Goal: Task Accomplishment & Management: Manage account settings

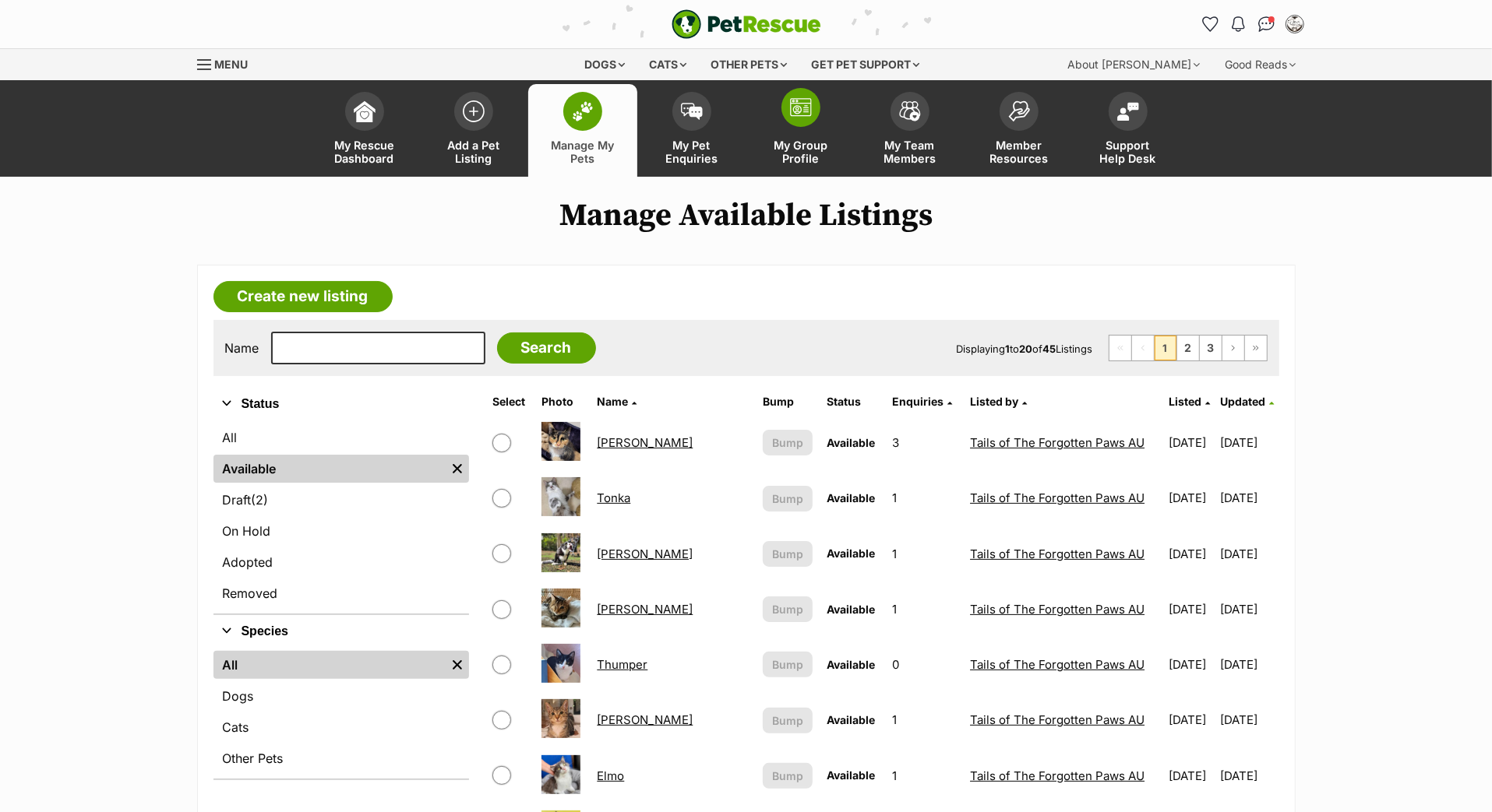
click at [798, 127] on span at bounding box center [801, 107] width 39 height 39
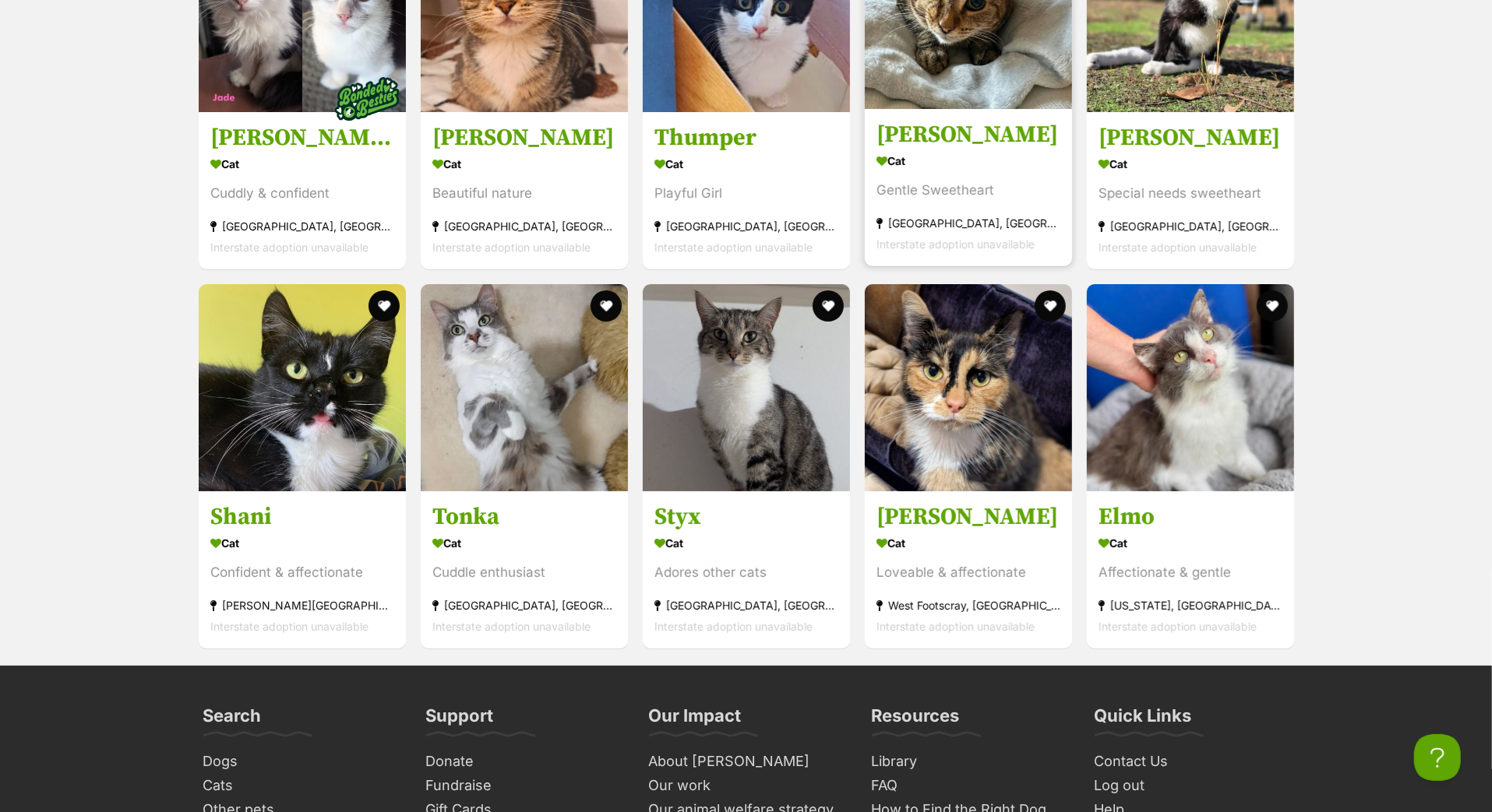
scroll to position [4976, 0]
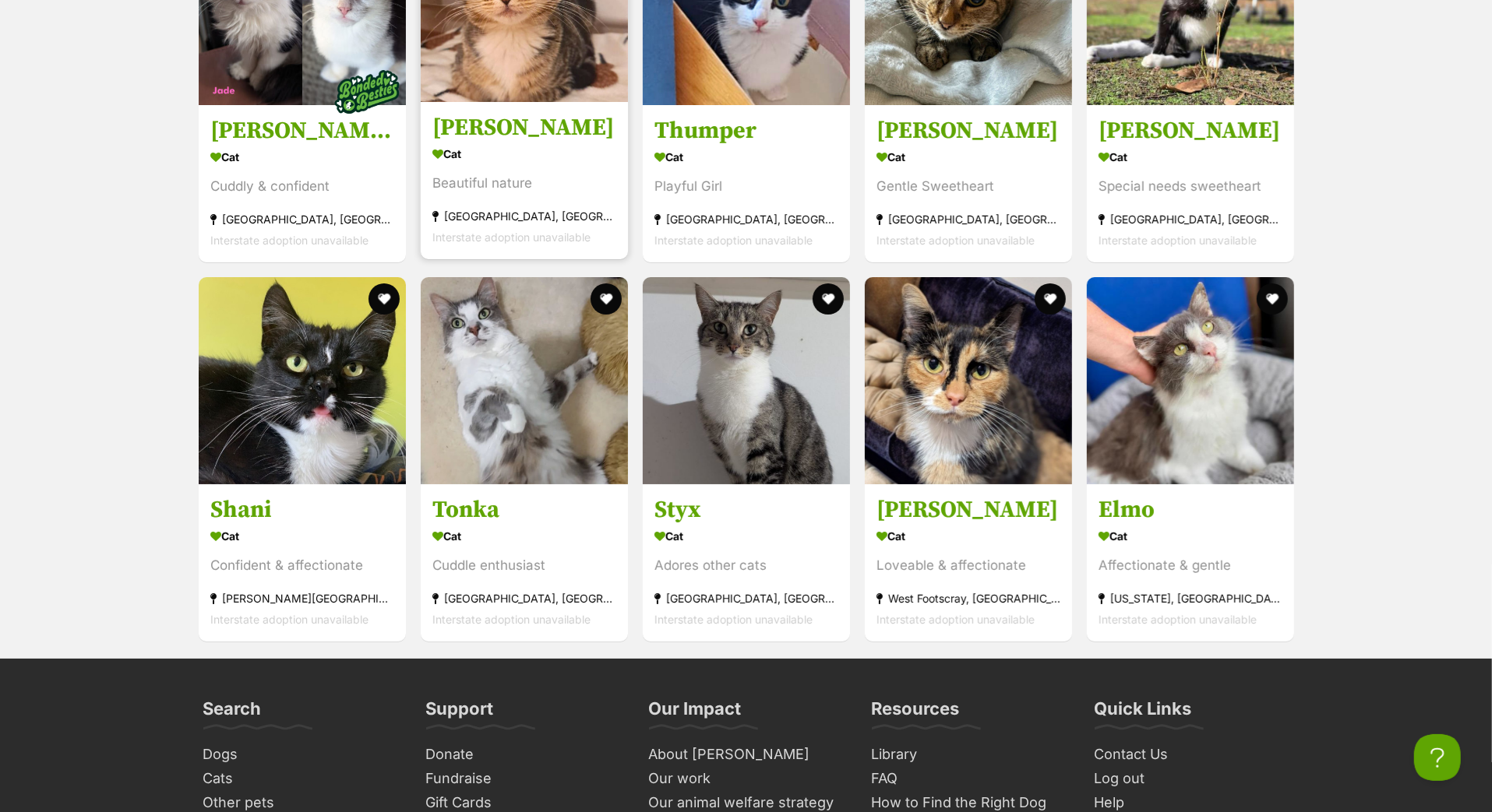
click at [516, 143] on h3 "[PERSON_NAME]" at bounding box center [524, 128] width 184 height 30
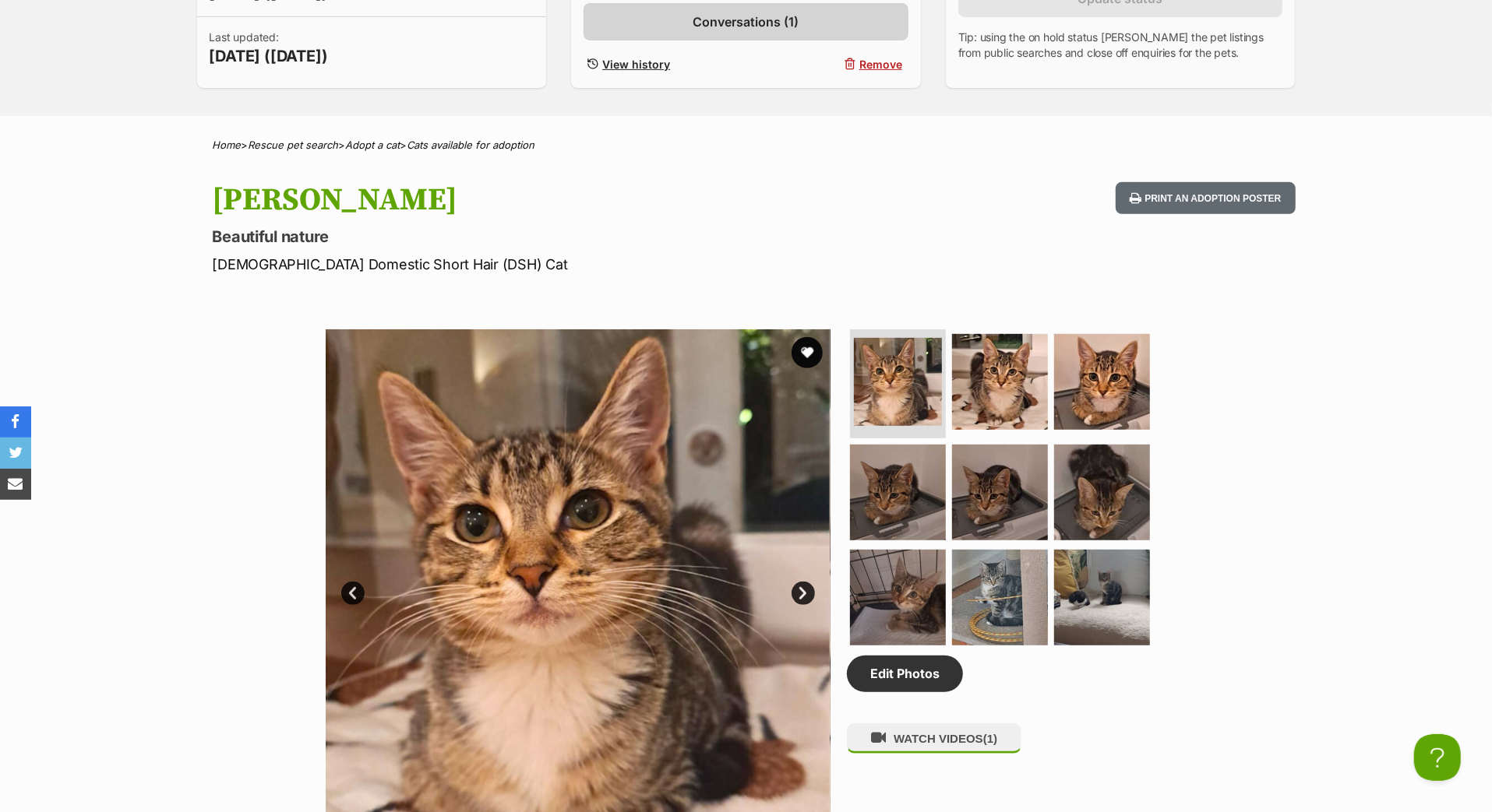
scroll to position [485, 0]
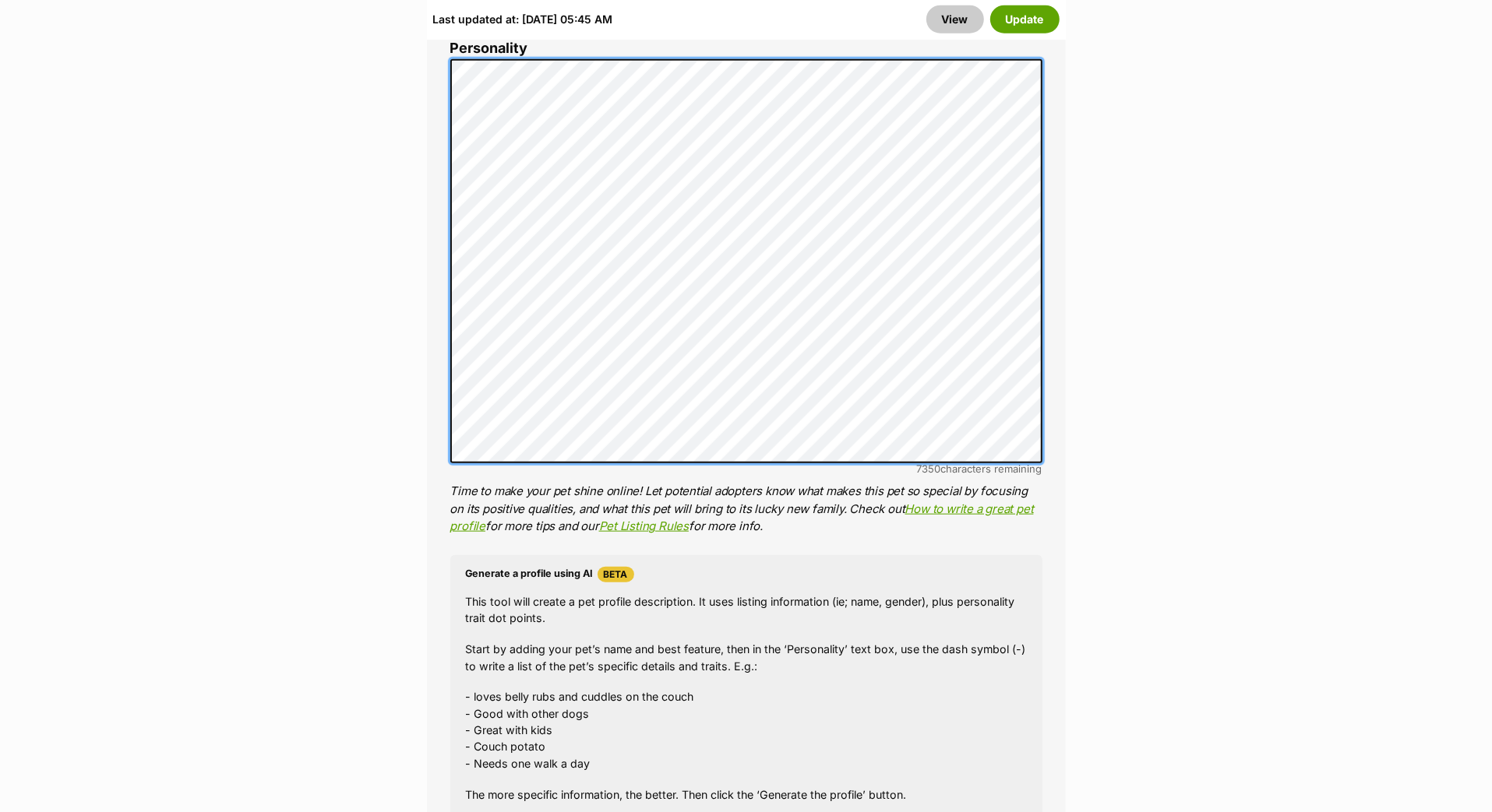
scroll to position [1318, 0]
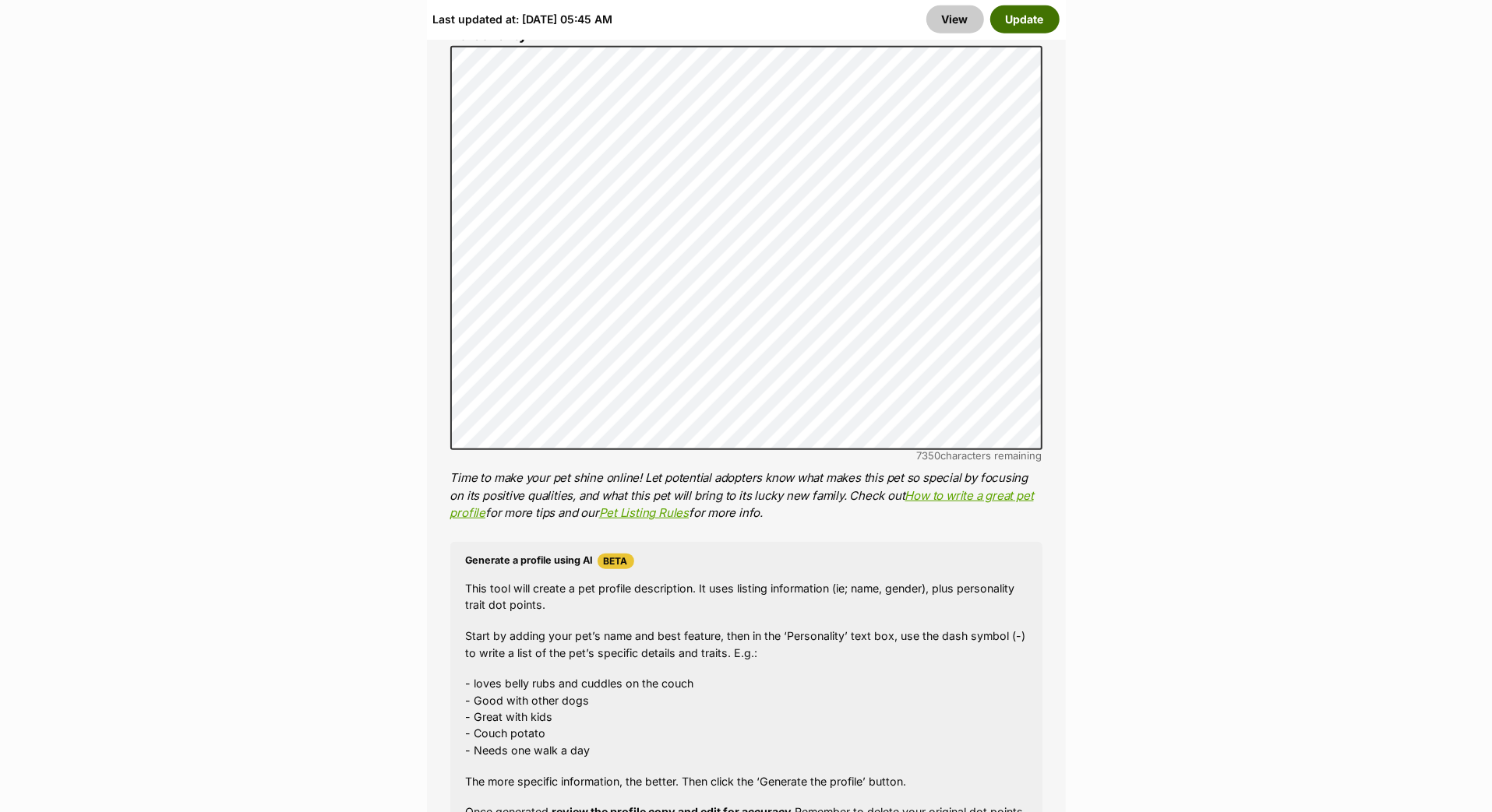
click at [1027, 22] on button "Update" at bounding box center [1025, 19] width 70 height 28
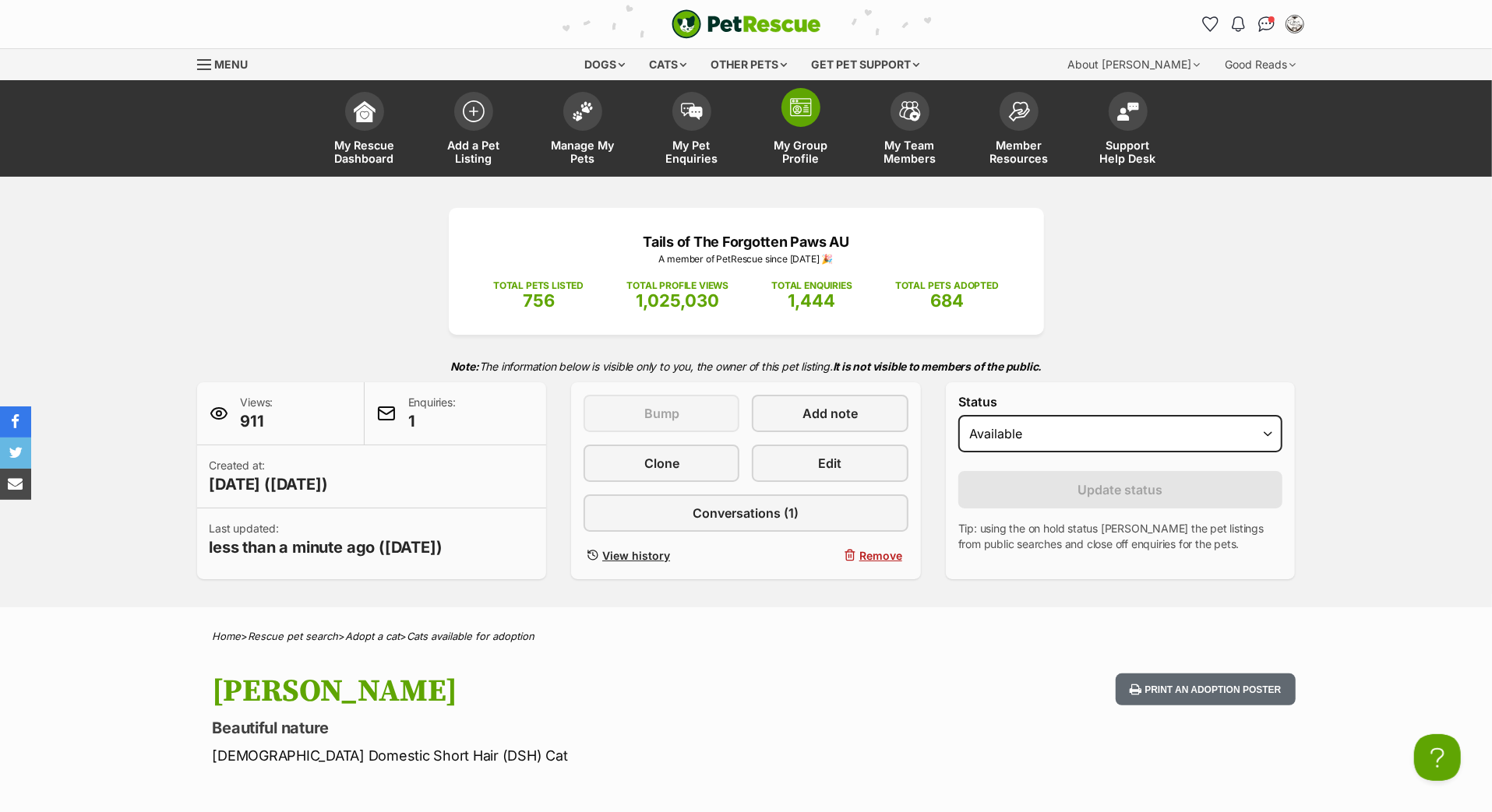
click at [793, 127] on span at bounding box center [801, 107] width 39 height 39
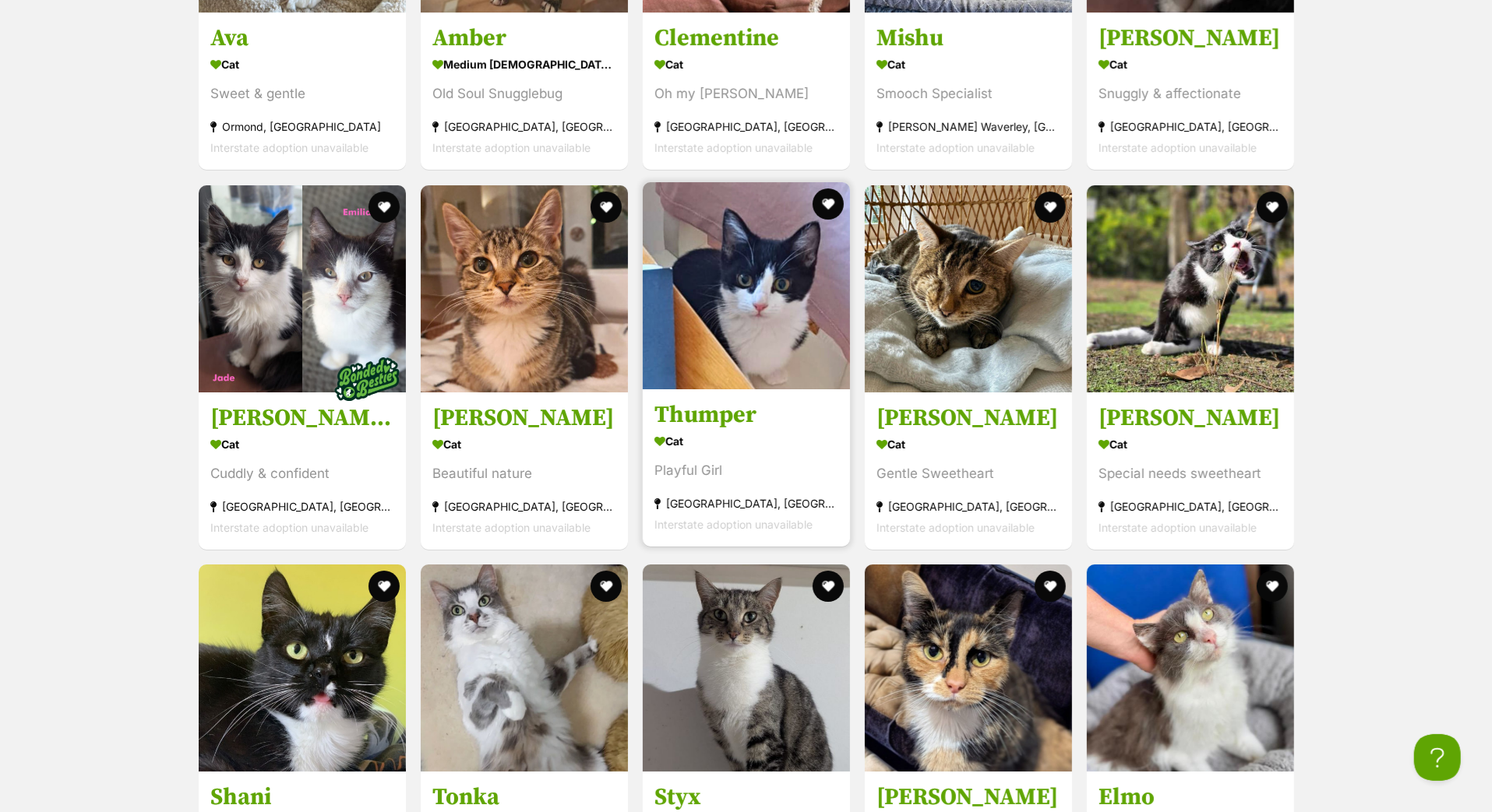
scroll to position [4776, 0]
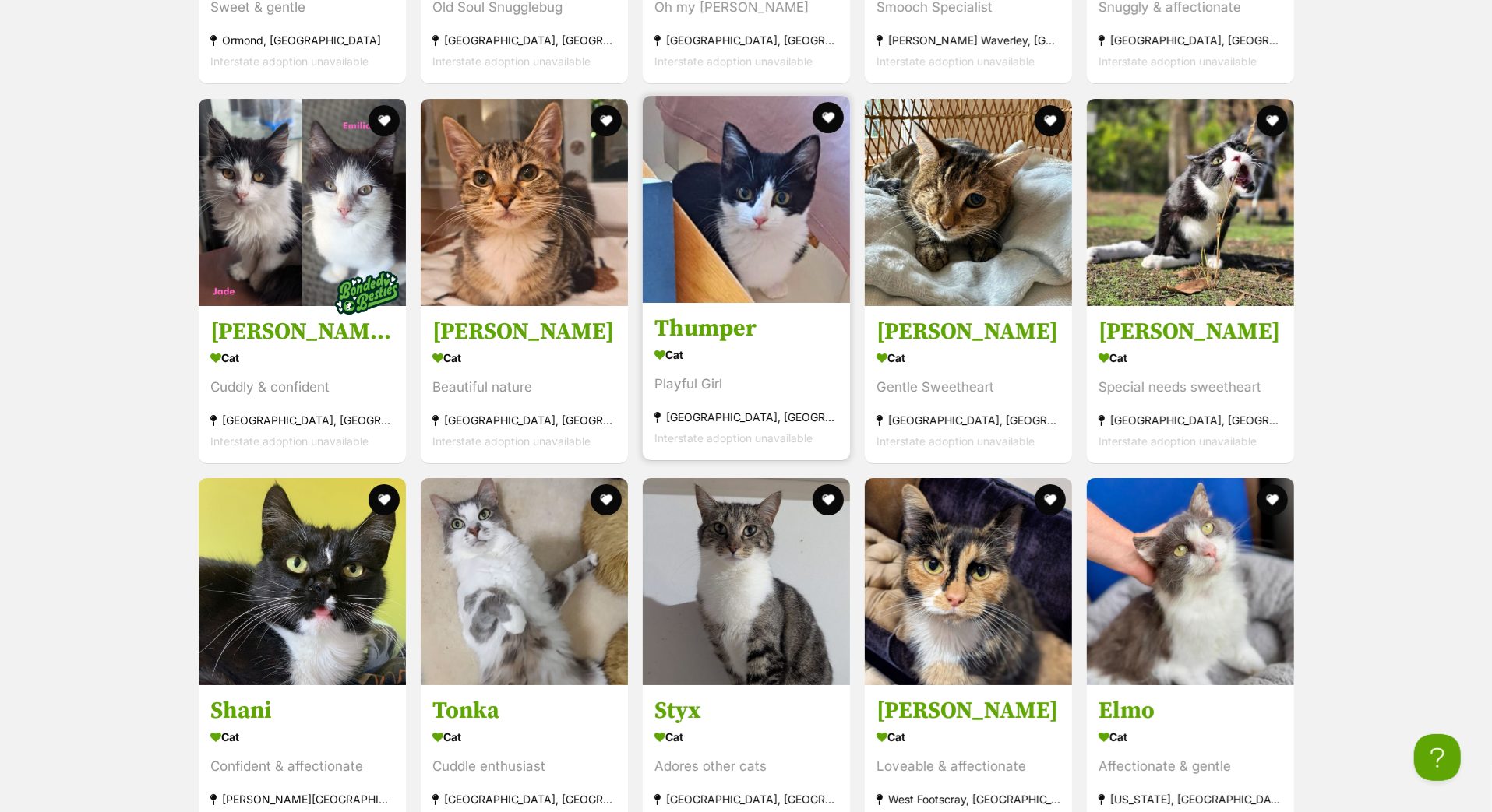
click at [727, 343] on h3 "Thumper" at bounding box center [746, 328] width 184 height 30
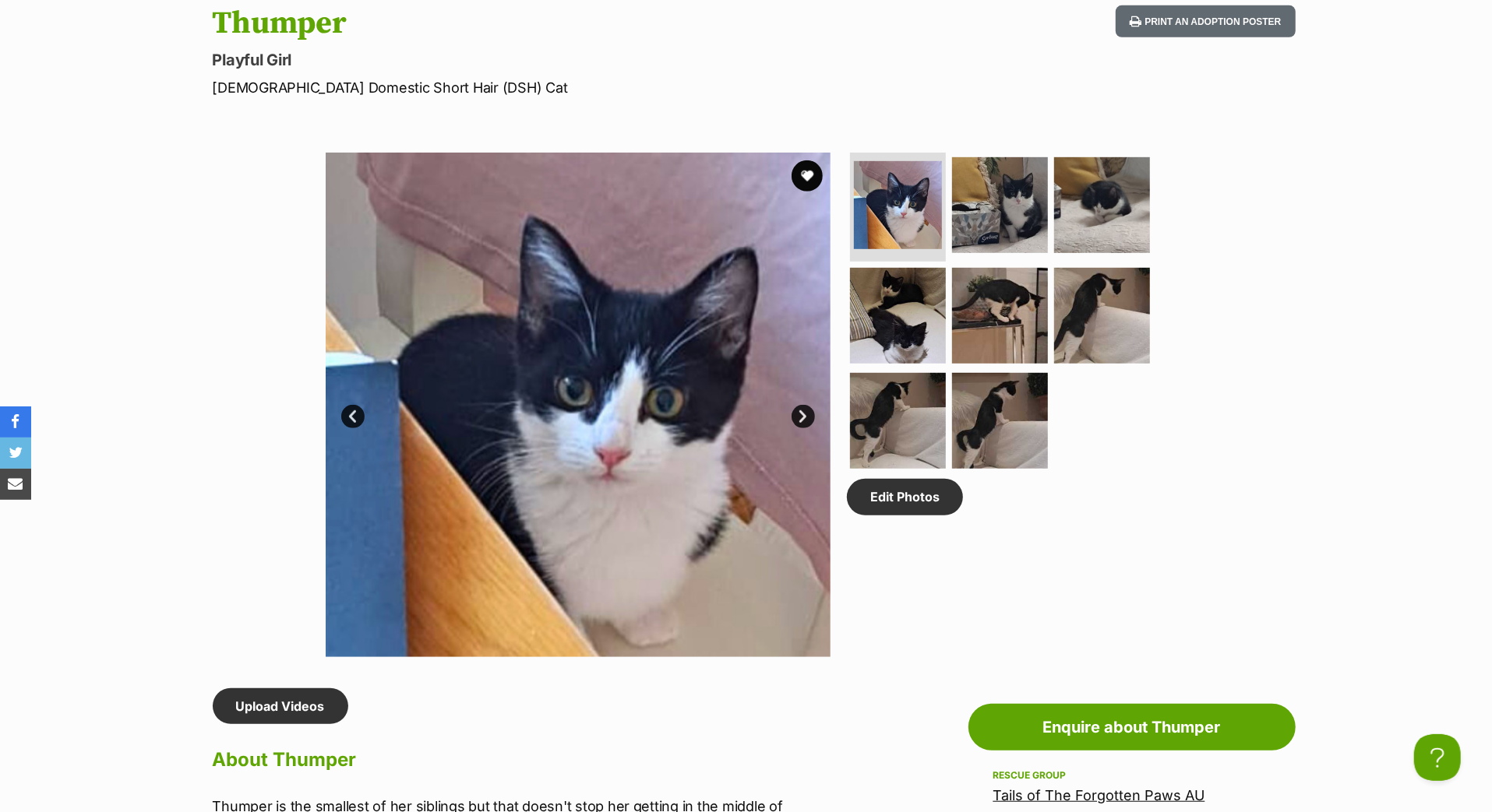
scroll to position [679, 0]
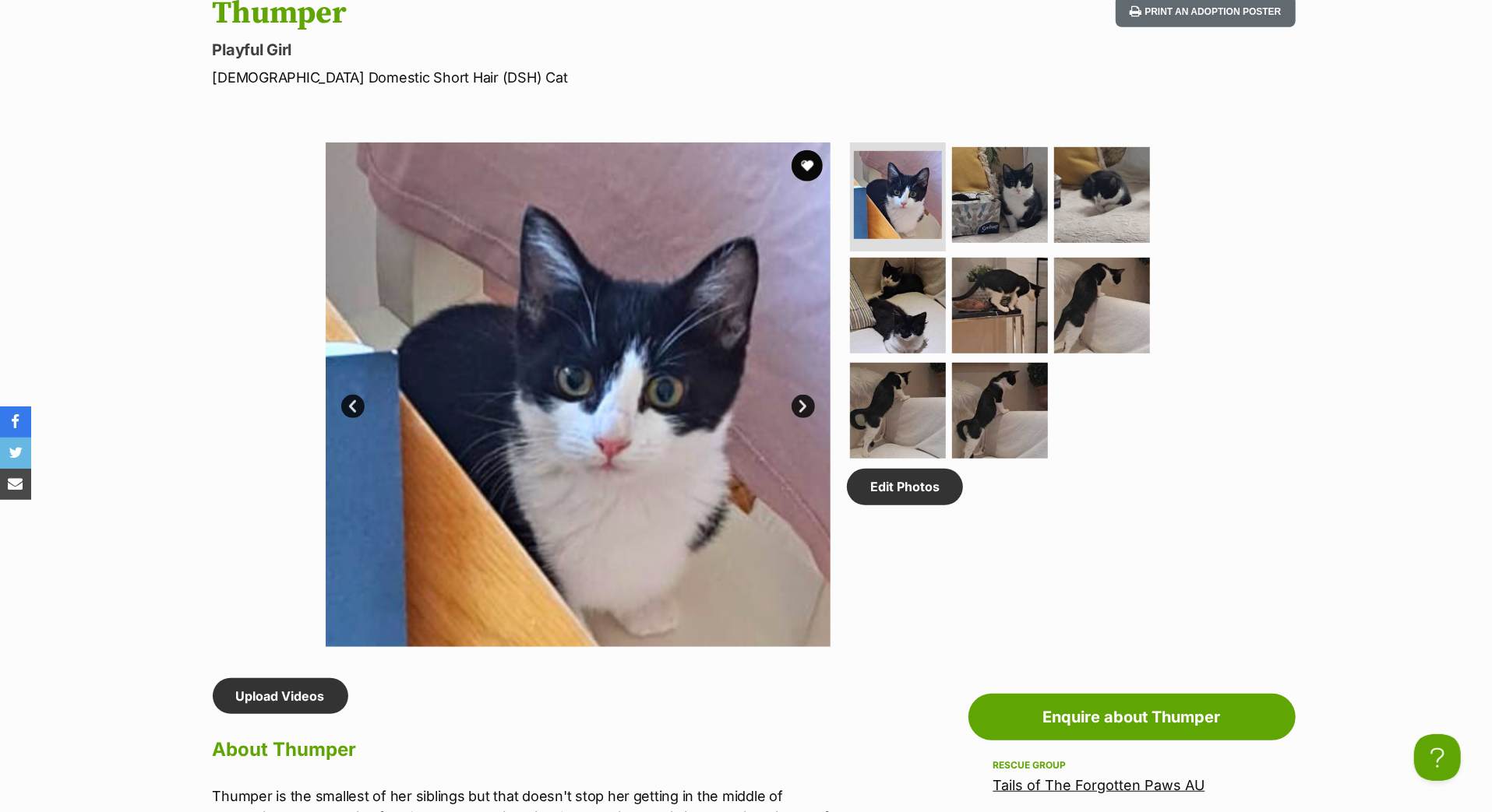
click at [798, 418] on link "Next" at bounding box center [803, 406] width 24 height 24
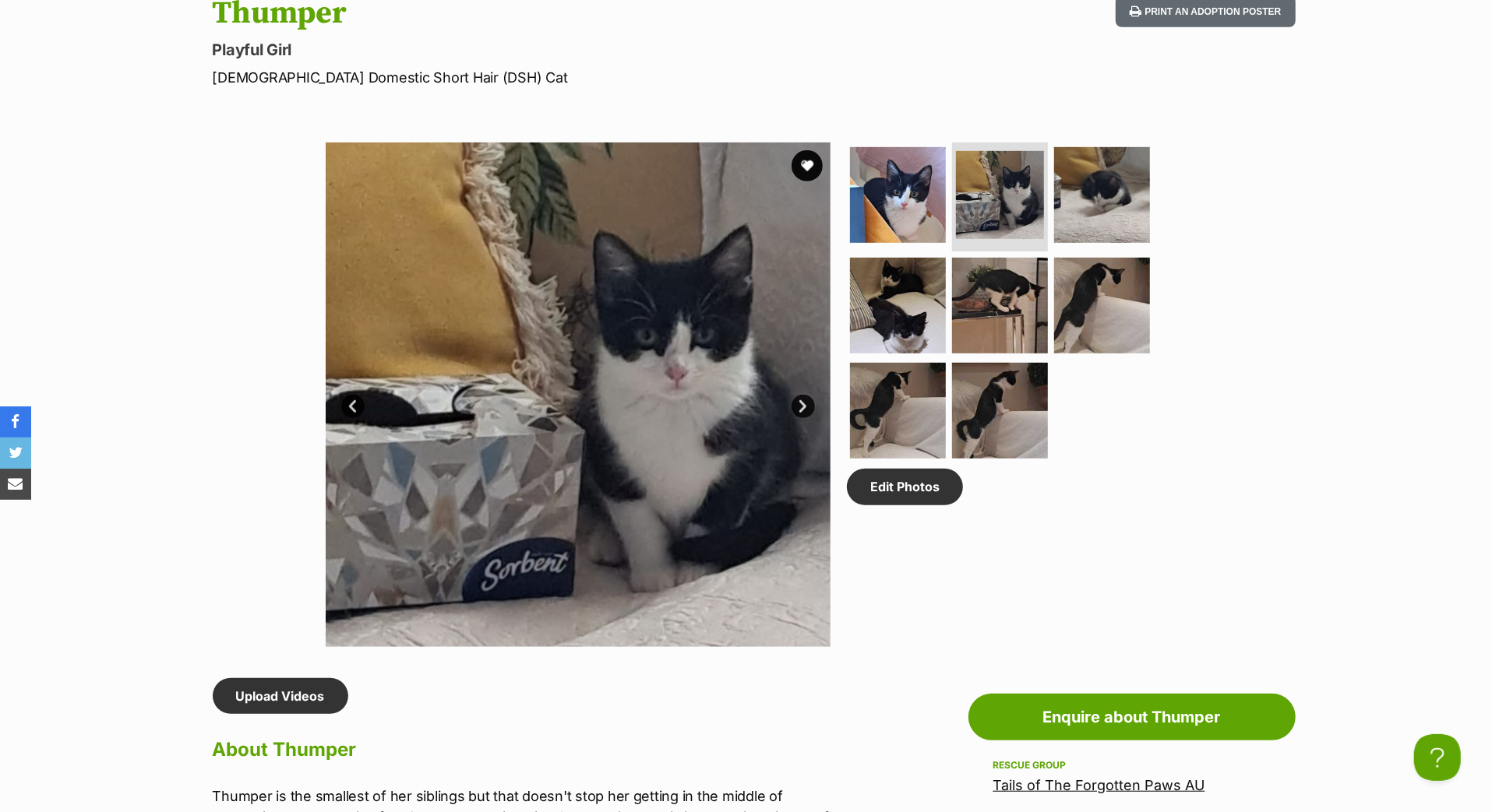
click at [798, 418] on link "Next" at bounding box center [803, 406] width 24 height 24
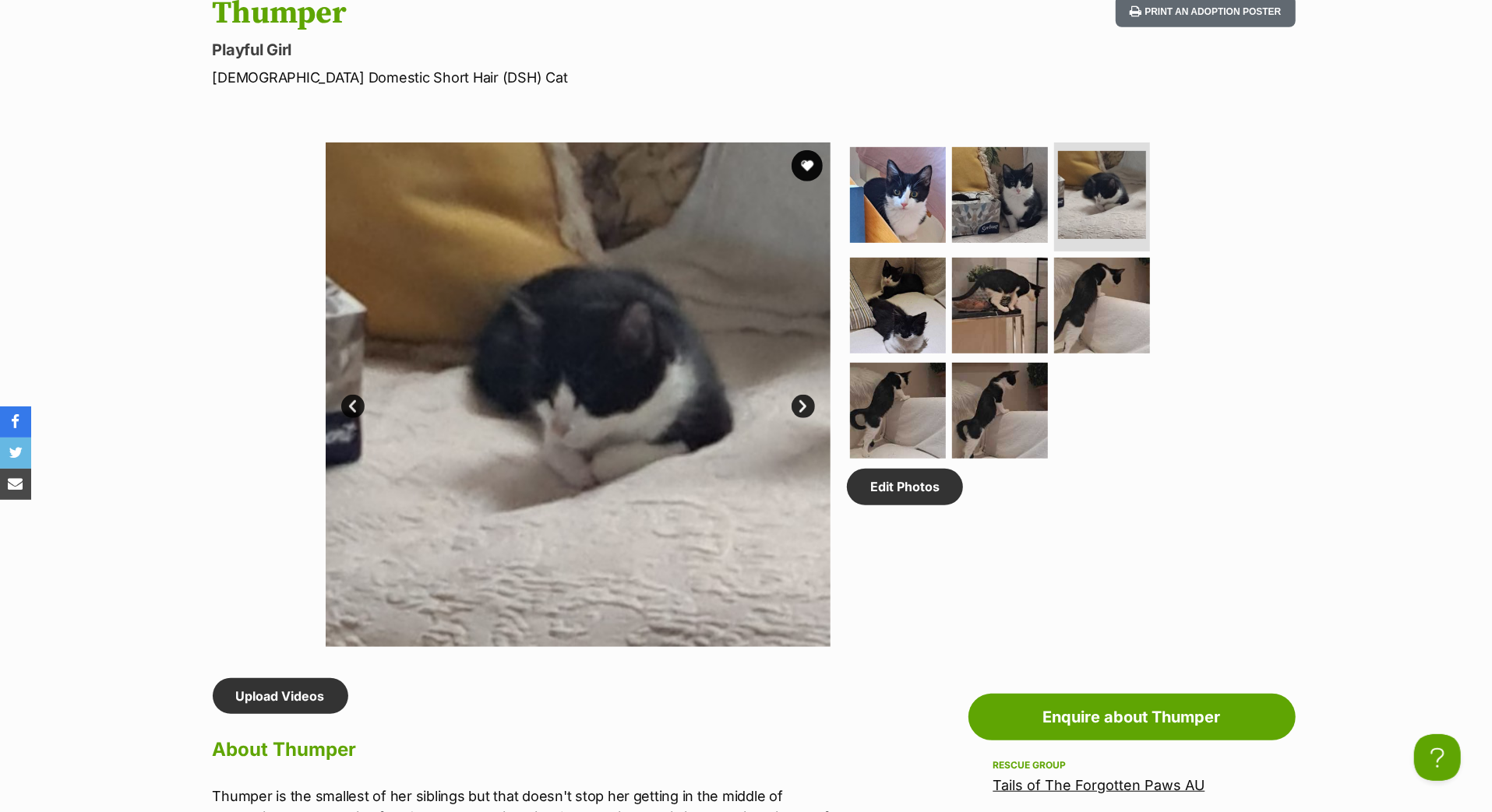
click at [799, 418] on link "Next" at bounding box center [803, 406] width 24 height 24
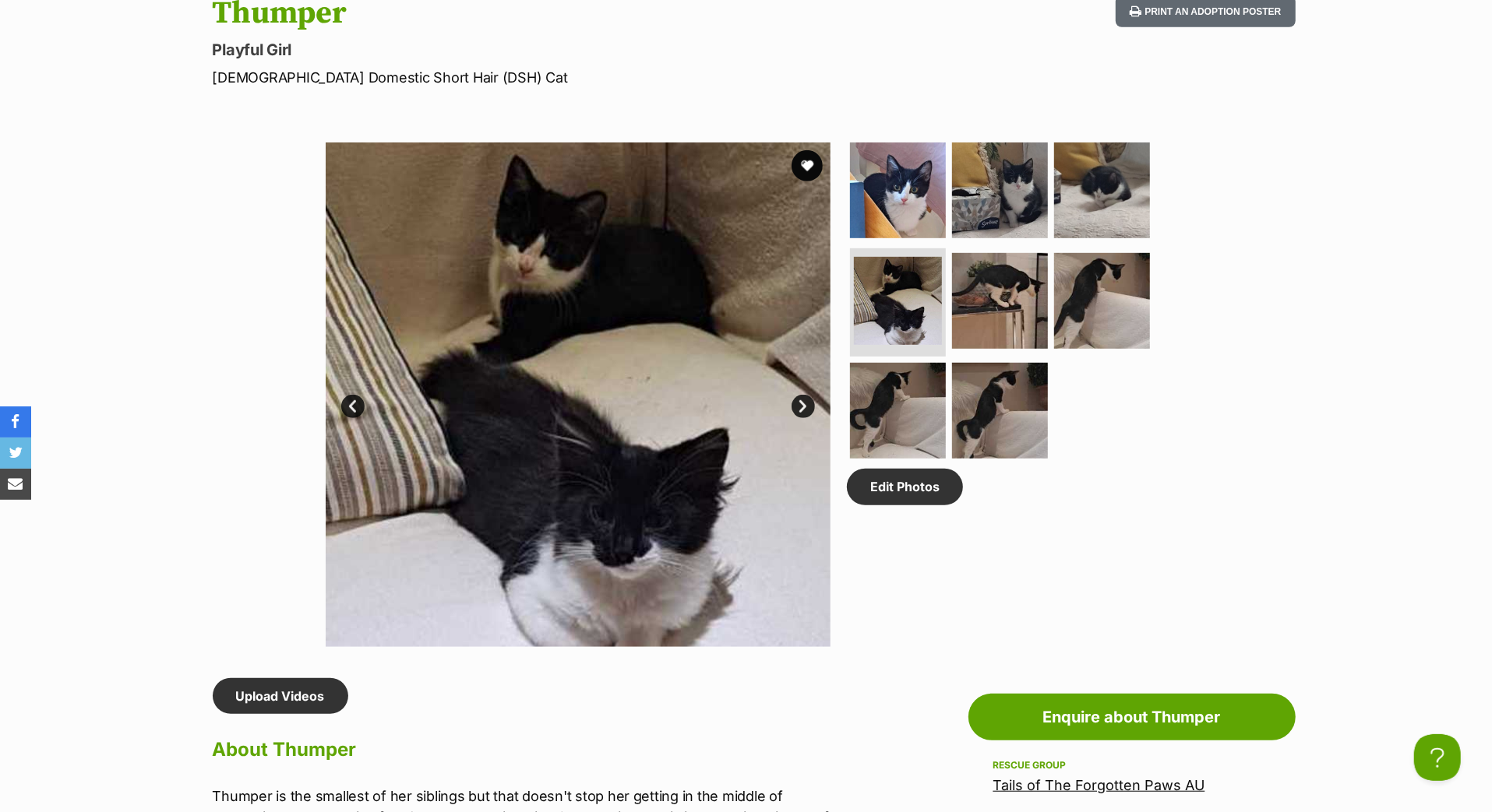
scroll to position [0, 0]
click at [799, 418] on link "Next" at bounding box center [803, 406] width 24 height 24
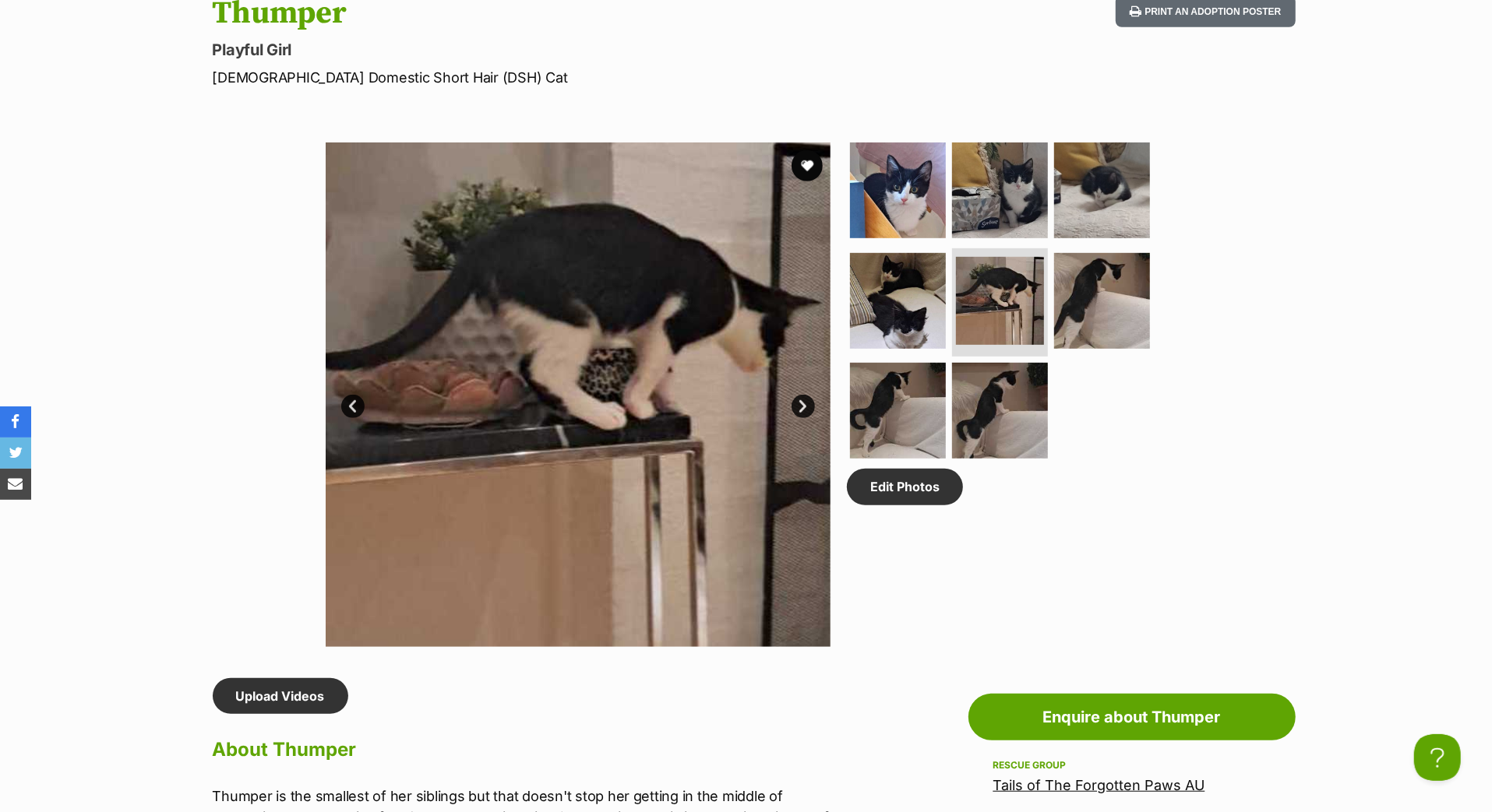
click at [799, 418] on link "Next" at bounding box center [803, 406] width 24 height 24
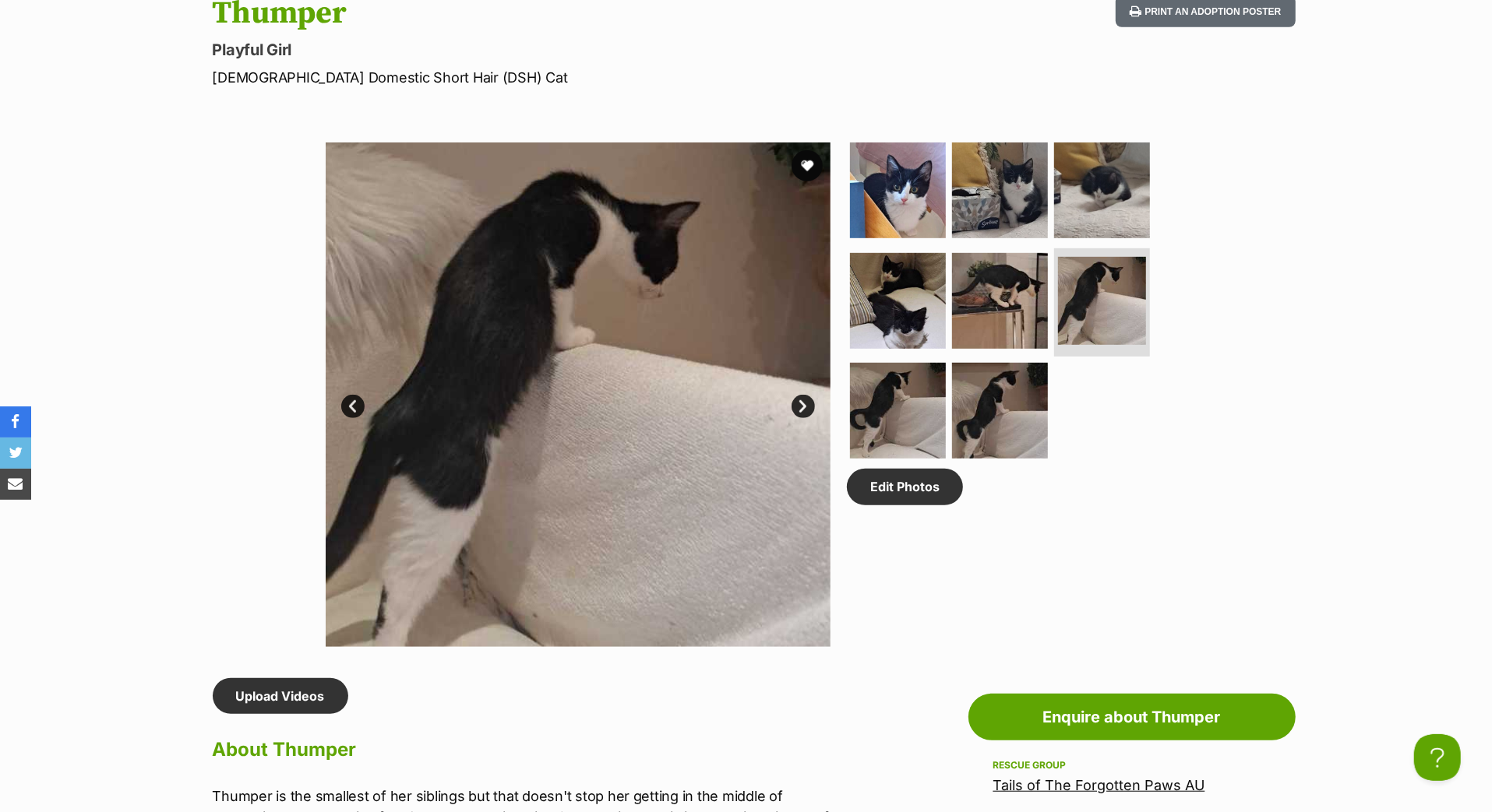
click at [799, 418] on link "Next" at bounding box center [803, 406] width 24 height 24
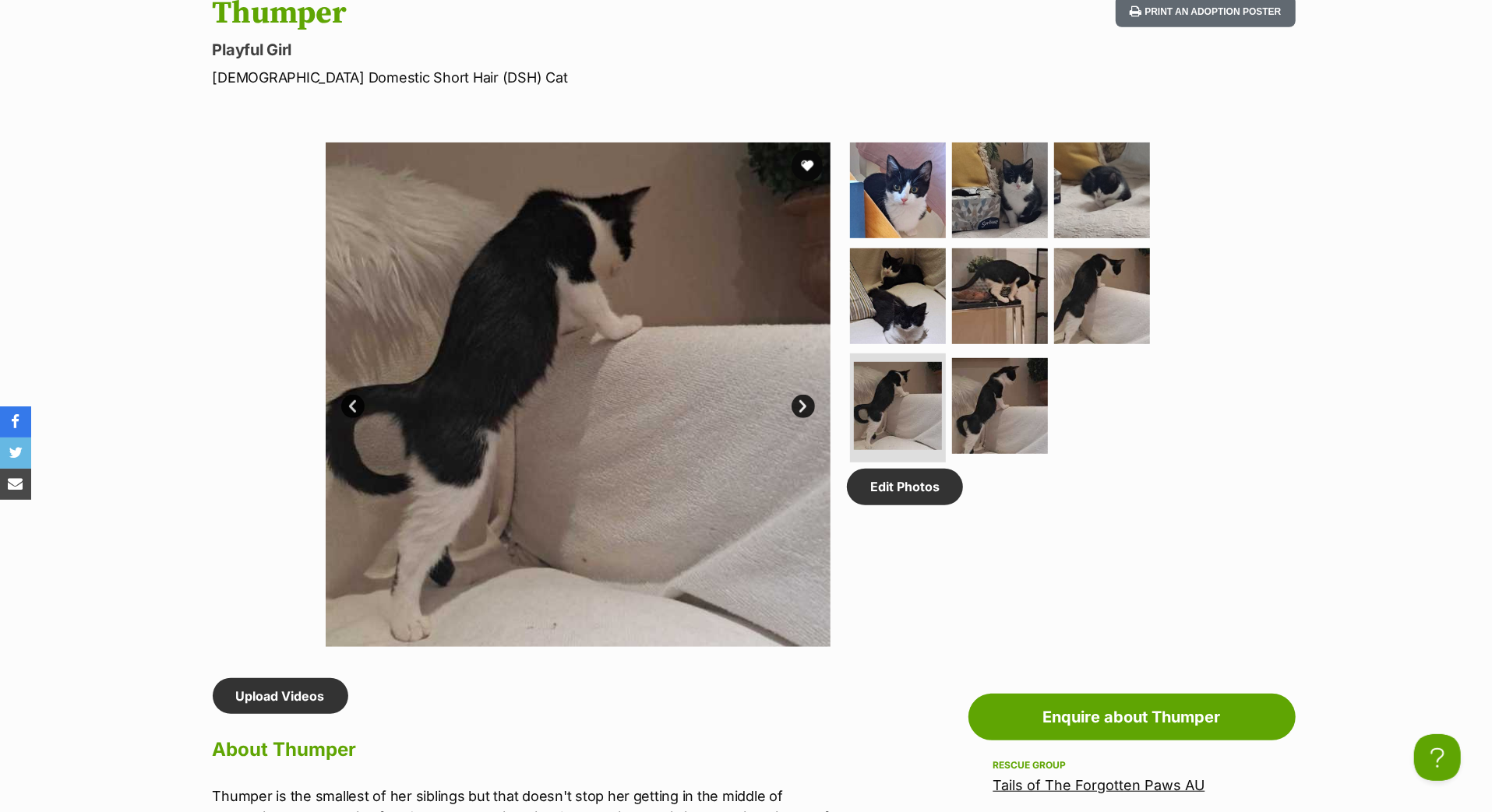
click at [799, 418] on link "Next" at bounding box center [803, 406] width 24 height 24
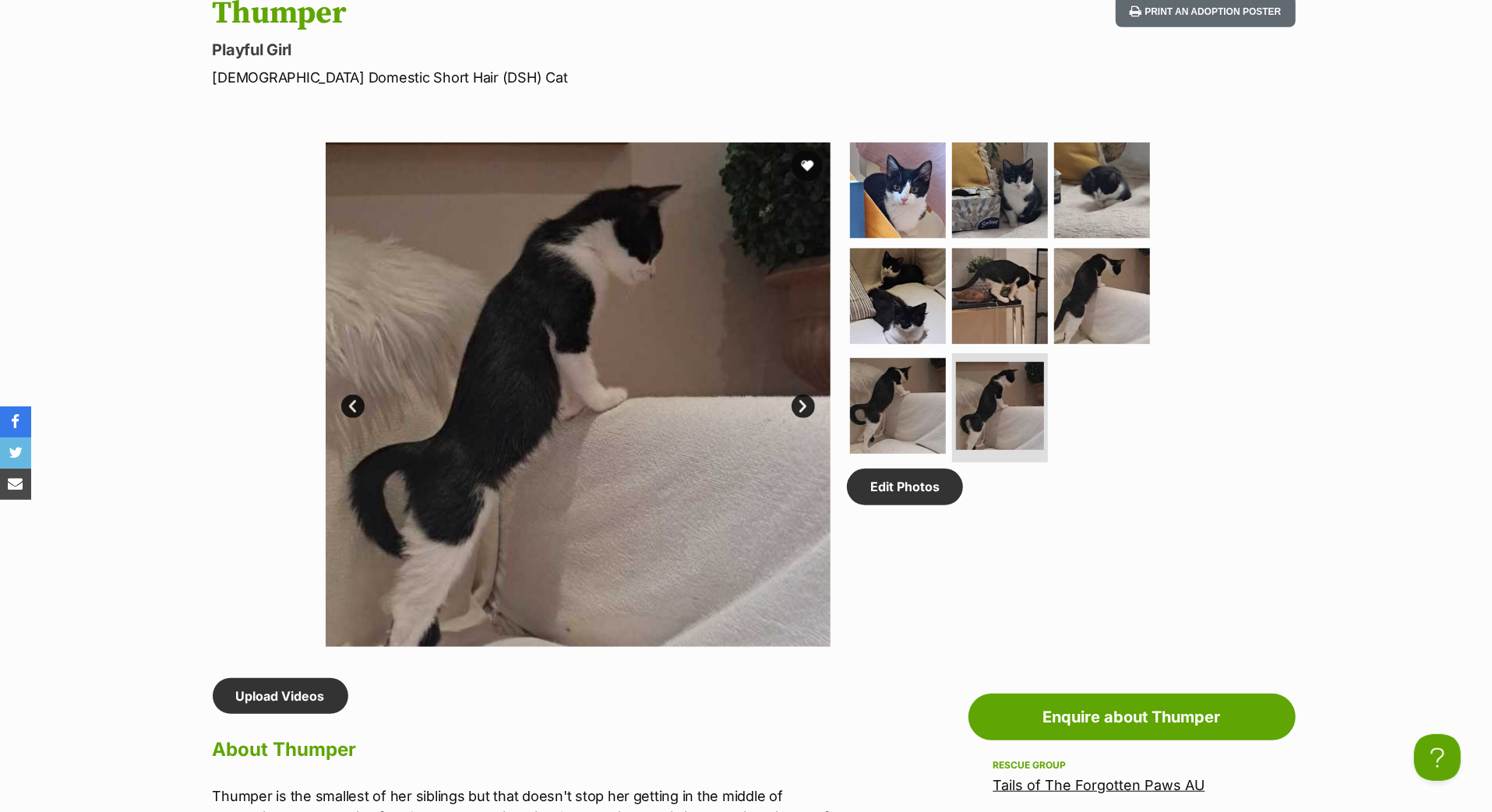
click at [800, 418] on link "Next" at bounding box center [803, 406] width 24 height 24
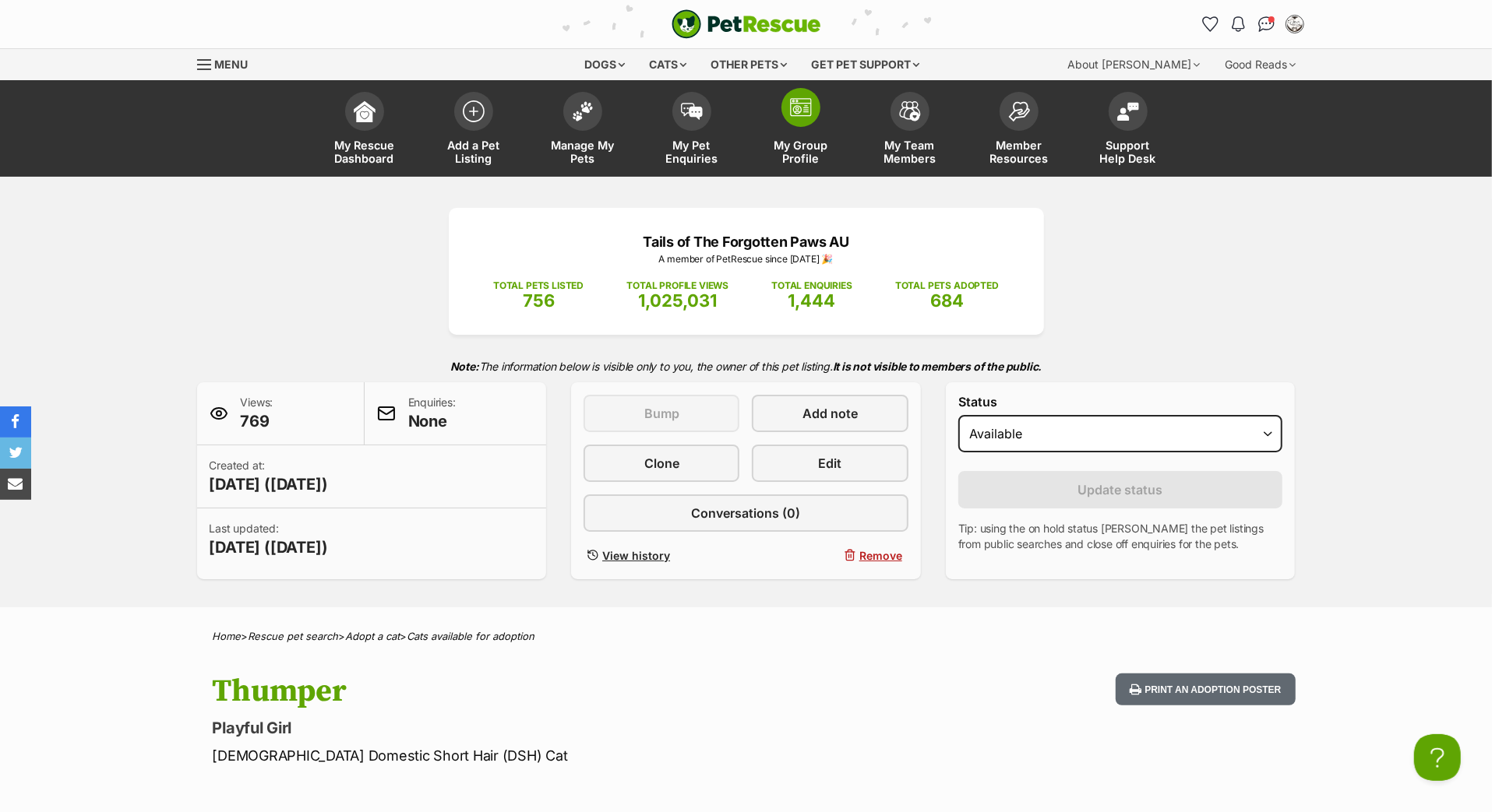
click at [792, 164] on span "My Group Profile" at bounding box center [801, 152] width 71 height 27
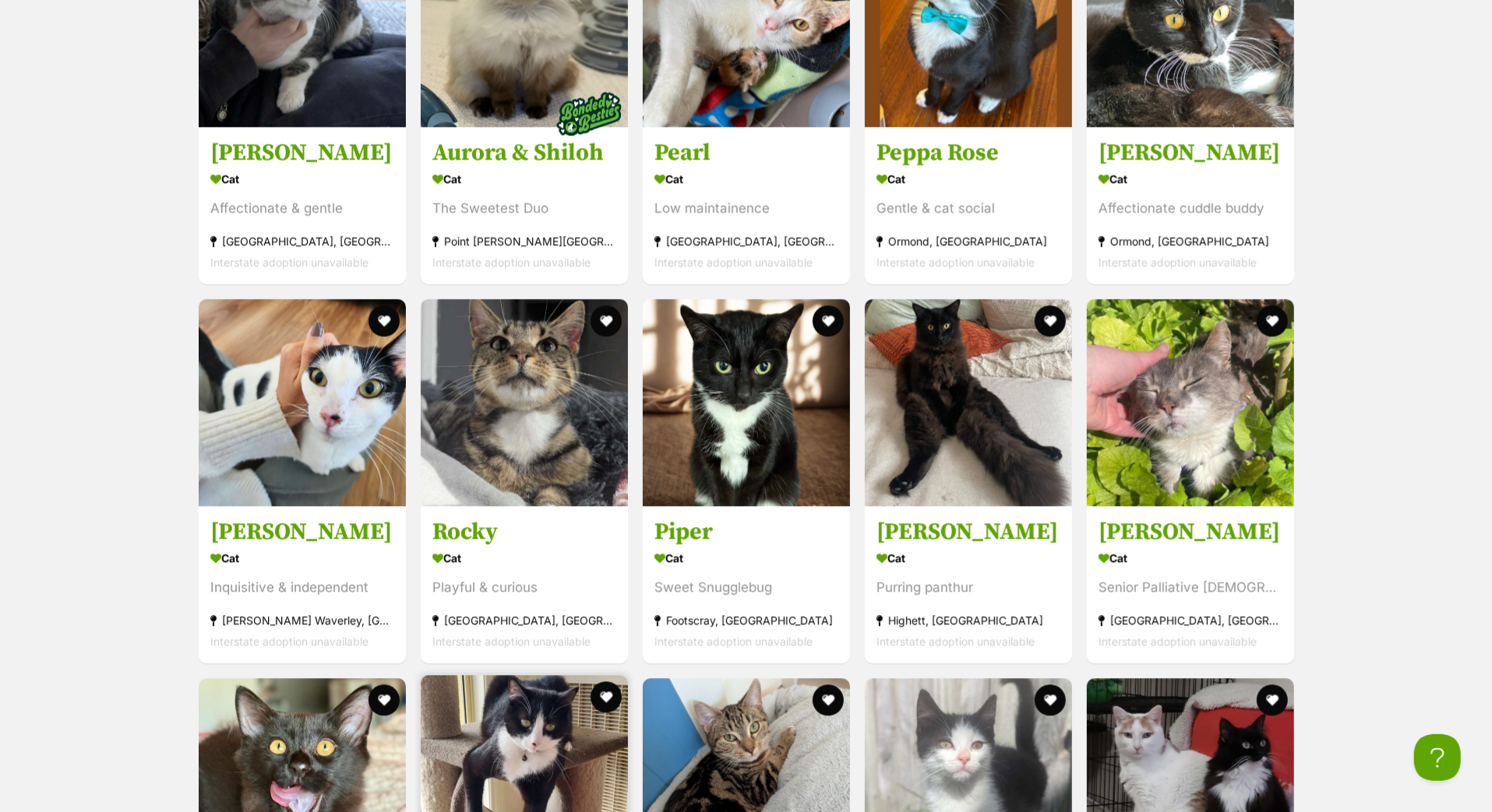
scroll to position [2912, 0]
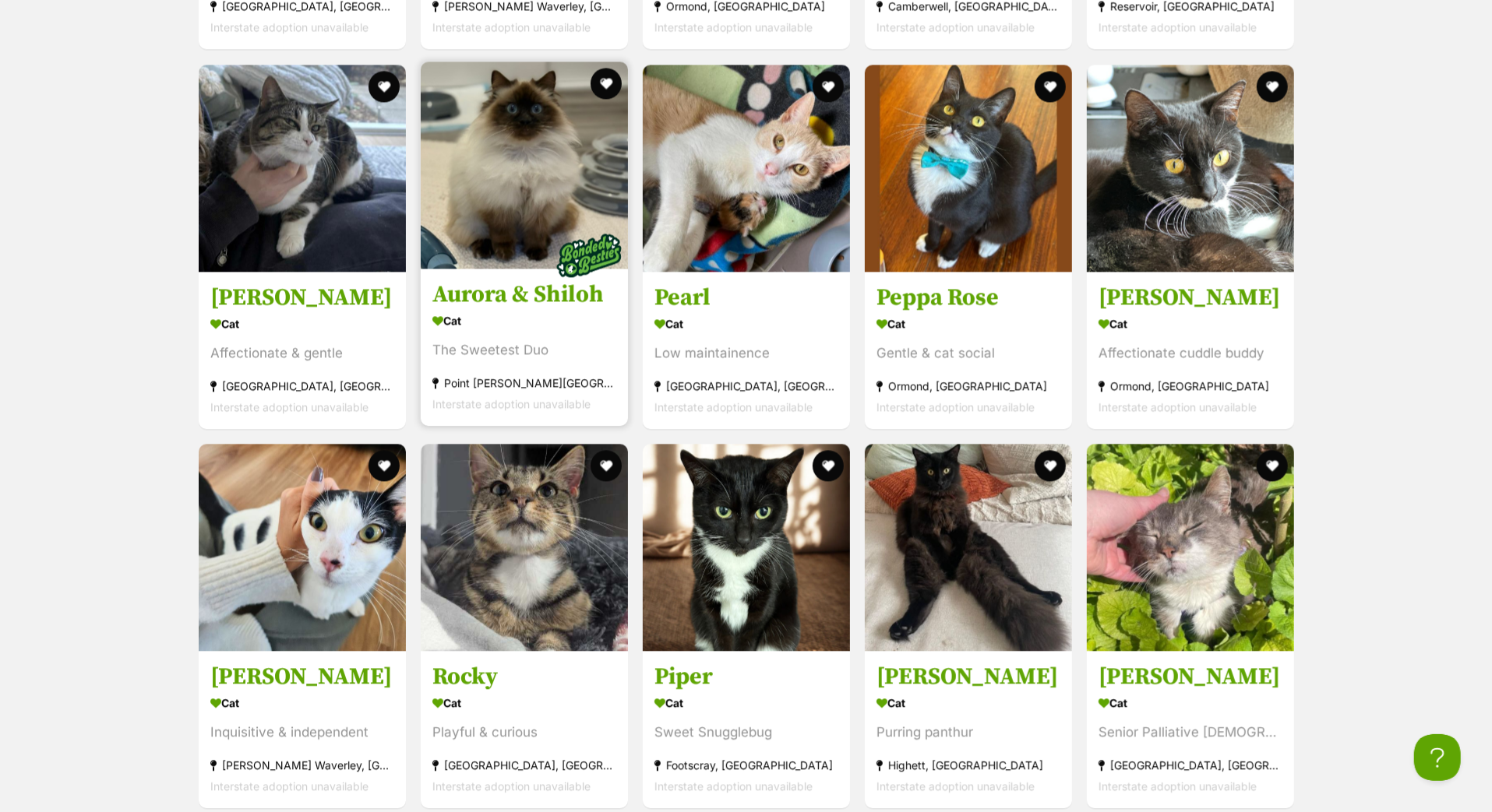
click at [527, 309] on h3 "Aurora & Shiloh" at bounding box center [524, 294] width 184 height 30
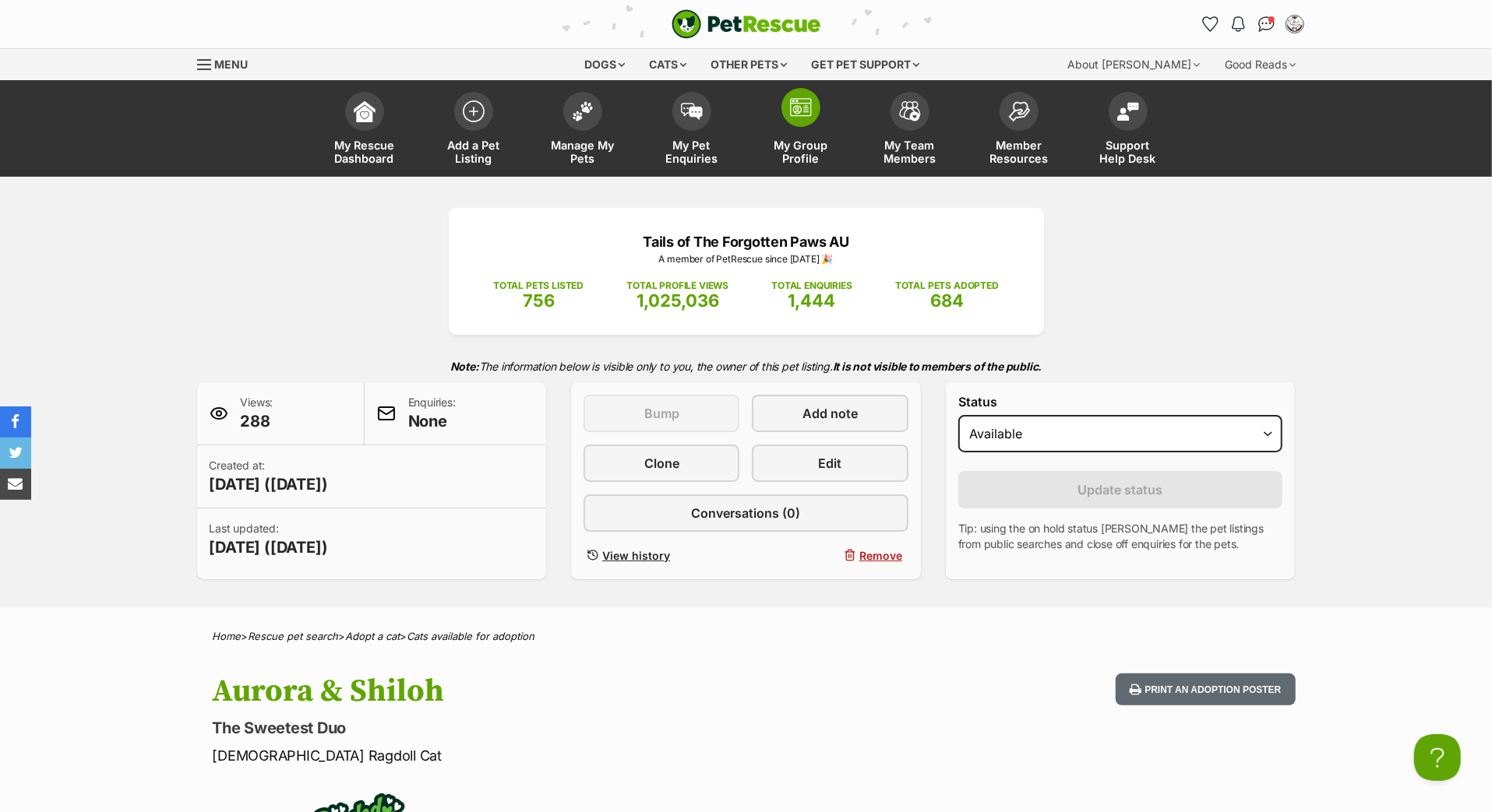
click at [786, 143] on link "My Group Profile" at bounding box center [801, 130] width 109 height 92
